Goal: Task Accomplishment & Management: Manage account settings

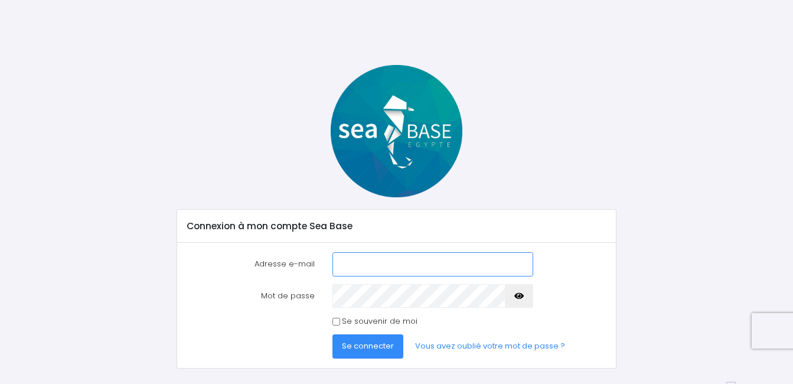
click at [333, 263] on input "Adresse e-mail" at bounding box center [432, 264] width 201 height 24
type input "[EMAIL_ADDRESS][DOMAIN_NAME]"
click at [332, 334] on button "Se connecter" at bounding box center [367, 346] width 71 height 24
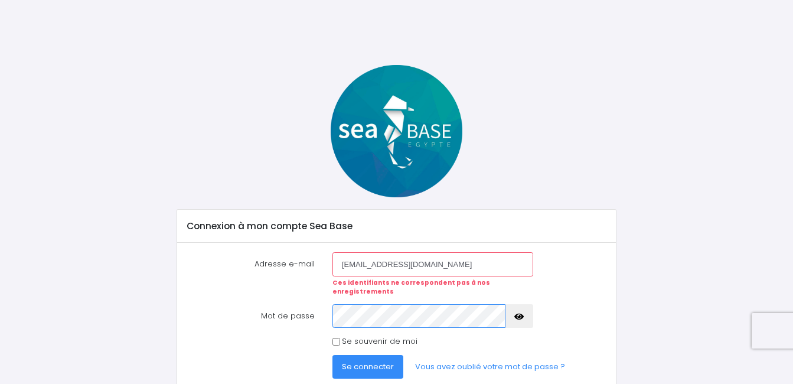
click at [332, 355] on button "Se connecter" at bounding box center [367, 367] width 71 height 24
click at [392, 261] on input "[EMAIL_ADDRESS][DOMAIN_NAME]" at bounding box center [432, 264] width 201 height 24
type input "[DOMAIN_NAME]"
click at [332, 355] on button "Se connecter" at bounding box center [367, 367] width 71 height 24
click at [387, 267] on input "sabineforrayjhotmail.fr" at bounding box center [432, 264] width 201 height 24
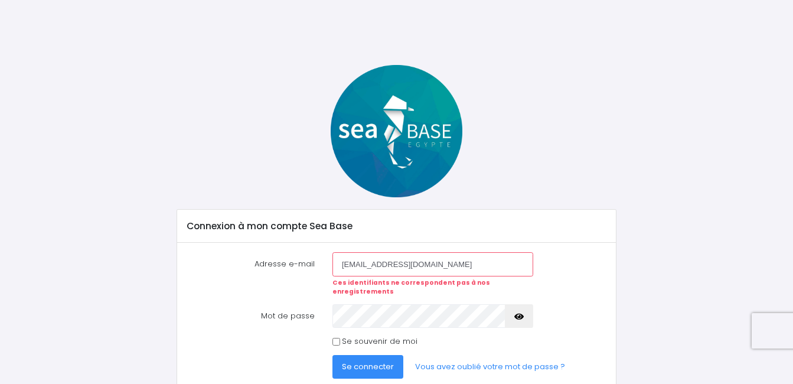
type input "sabineforray@hotmail.fr"
click at [332, 355] on button "Se connecter" at bounding box center [367, 367] width 71 height 24
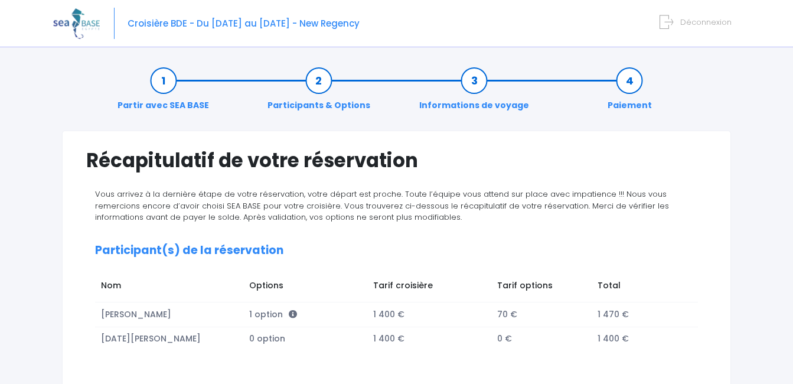
click at [238, 61] on div "Partir avec SEA BASE Participants & Options Informations de voyage Paiement" at bounding box center [396, 93] width 669 height 76
click at [234, 27] on span "Croisière BDE - Du [DATE] au [DATE] - New Regency" at bounding box center [243, 23] width 232 height 12
click at [145, 27] on span "Croisière BDE - Du [DATE] au [DATE] - New Regency" at bounding box center [243, 23] width 232 height 12
click at [183, 22] on span "Croisière BDE - Du [DATE] au [DATE] - New Regency" at bounding box center [243, 23] width 232 height 12
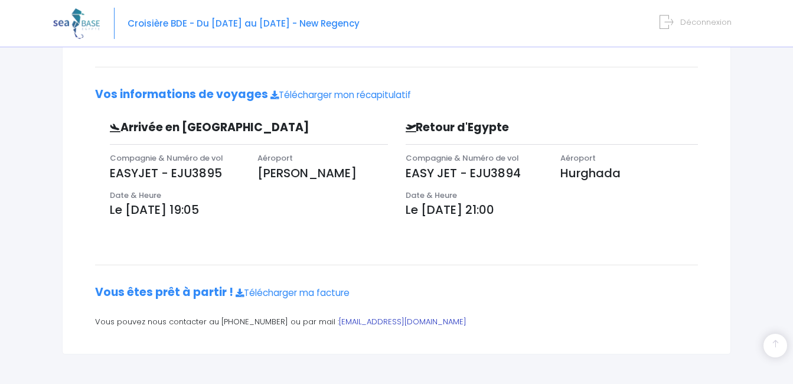
click at [351, 319] on link "contact@redseabase.com" at bounding box center [402, 321] width 127 height 11
click at [662, 24] on icon at bounding box center [666, 21] width 14 height 19
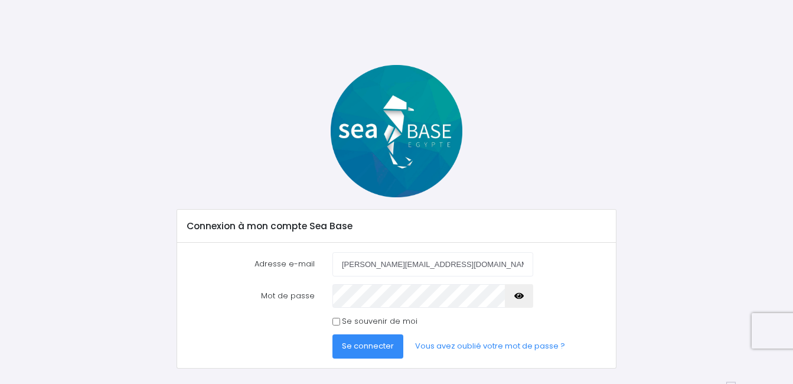
type input "[PERSON_NAME][EMAIL_ADDRESS][DOMAIN_NAME]"
click at [332, 334] on button "Se connecter" at bounding box center [367, 346] width 71 height 24
click at [328, 271] on div "patricia.micheau73@gmail.com" at bounding box center [432, 264] width 218 height 24
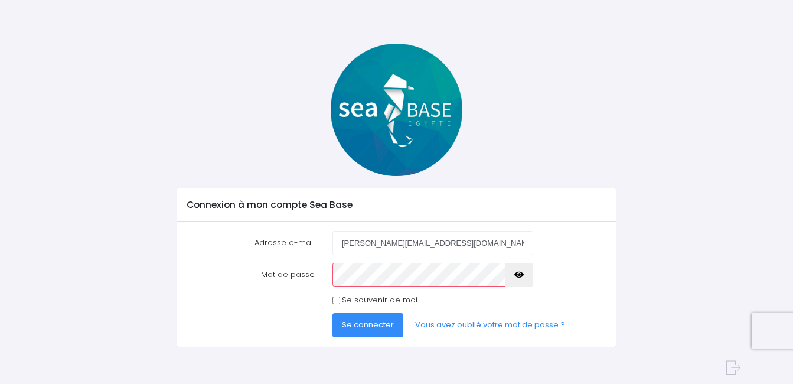
scroll to position [24, 0]
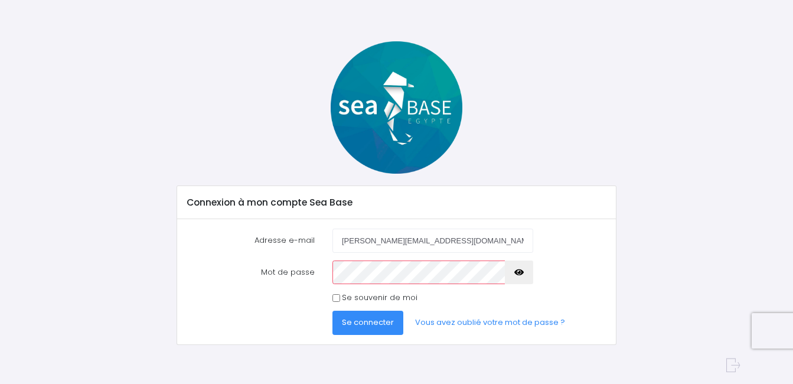
click at [338, 297] on input "Se souvenir de moi" at bounding box center [336, 298] width 8 height 8
checkbox input "true"
click at [361, 330] on button "Se connecter" at bounding box center [367, 322] width 71 height 24
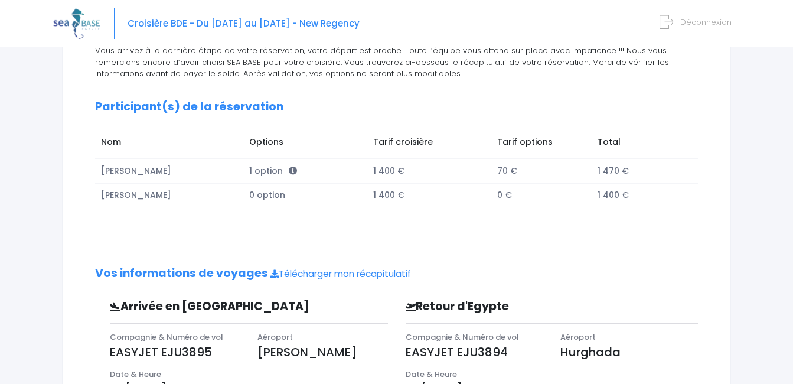
scroll to position [139, 0]
